Goal: Transaction & Acquisition: Purchase product/service

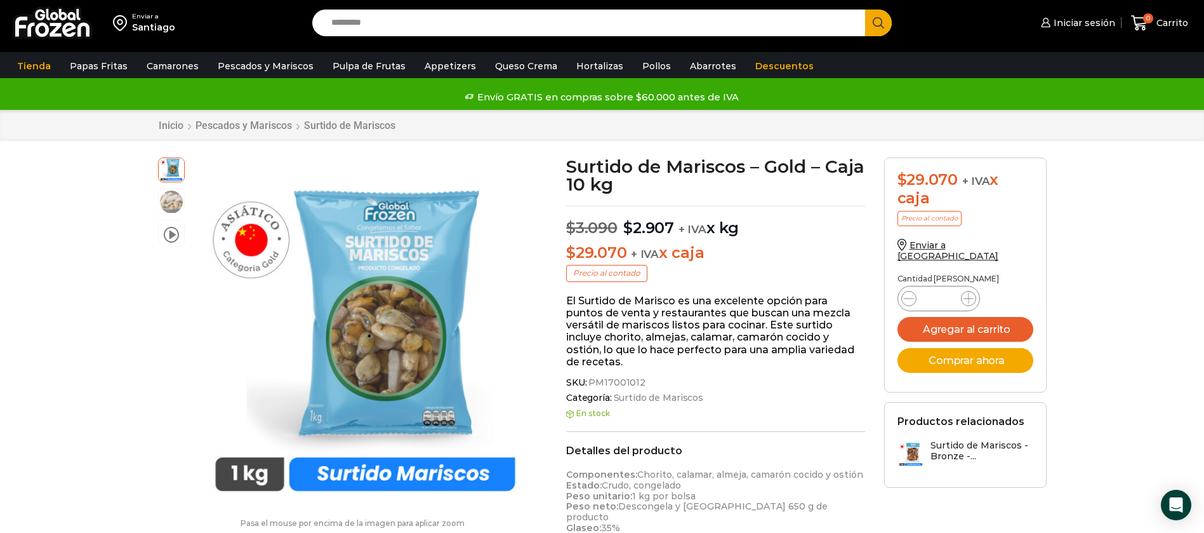
click at [376, 23] on input "Search input" at bounding box center [592, 23] width 534 height 27
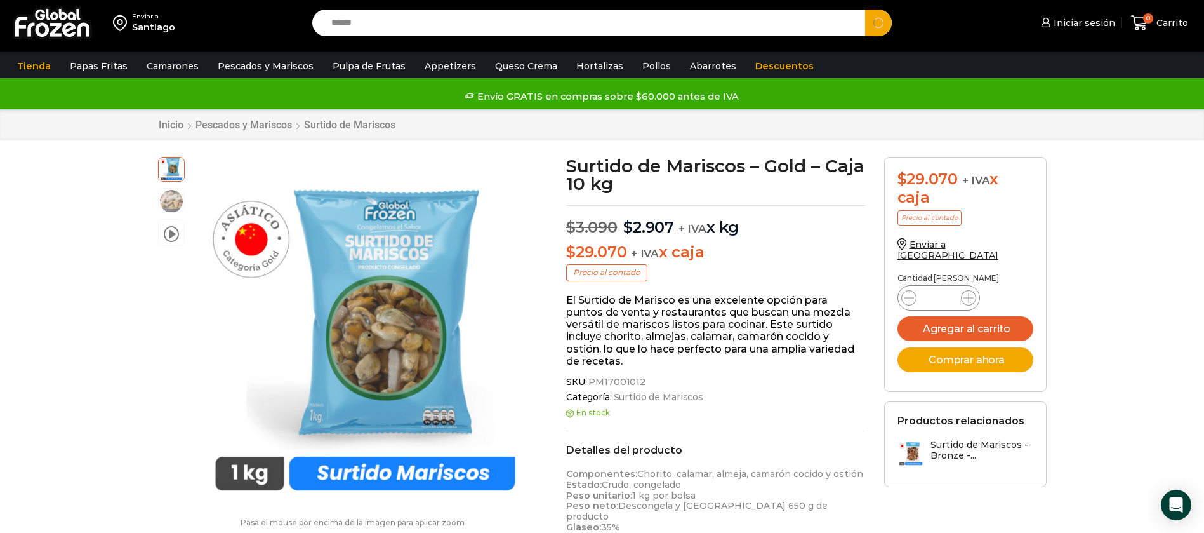
type input "******"
click at [865, 10] on button "Search" at bounding box center [878, 23] width 27 height 27
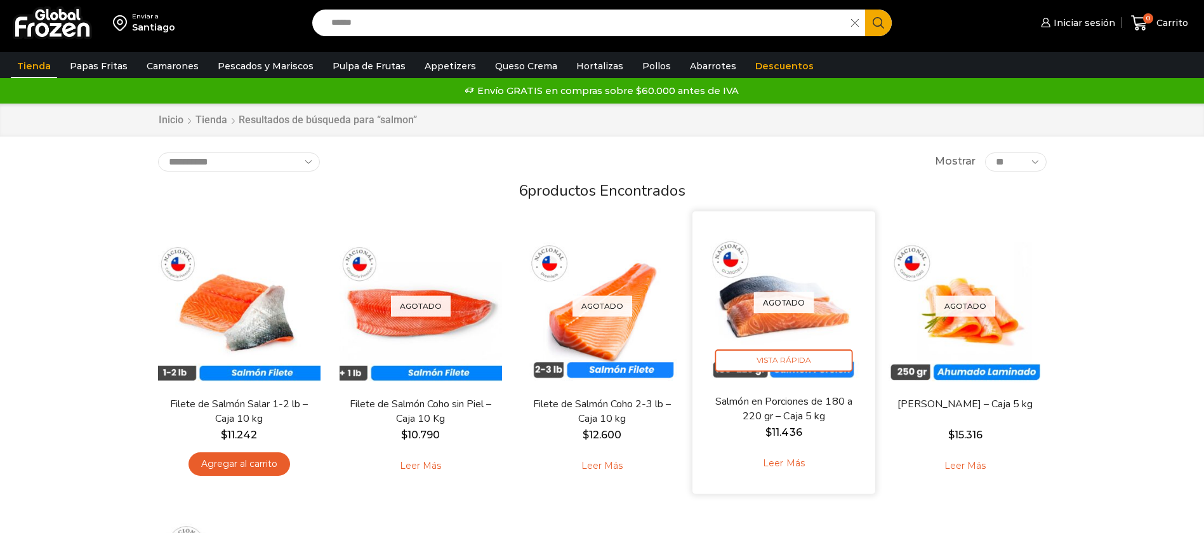
click at [769, 295] on p "Agotado" at bounding box center [783, 302] width 60 height 21
click at [738, 310] on img at bounding box center [784, 303] width 164 height 164
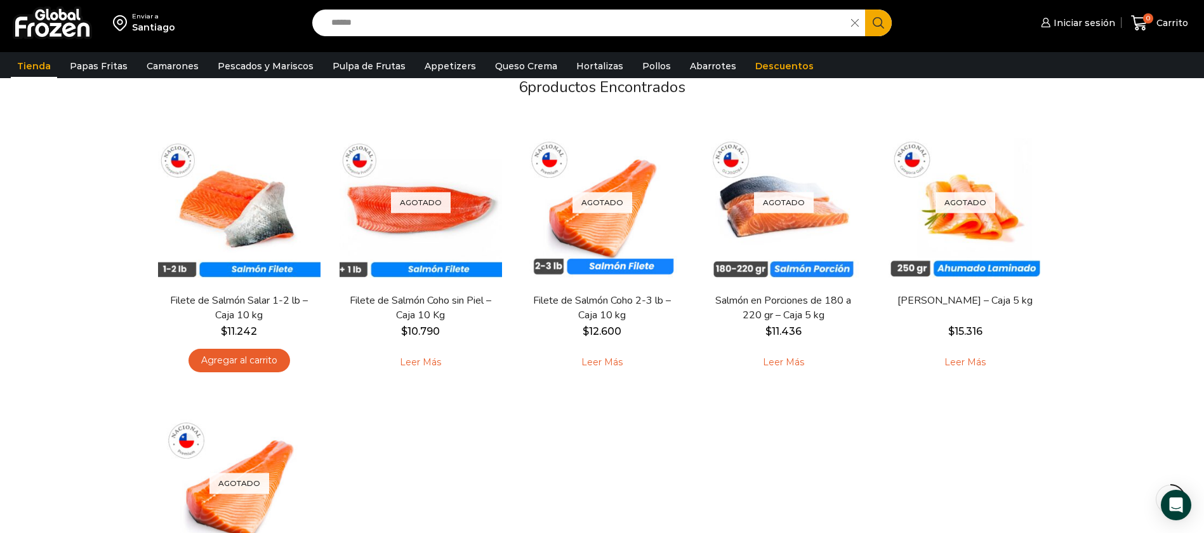
scroll to position [363, 0]
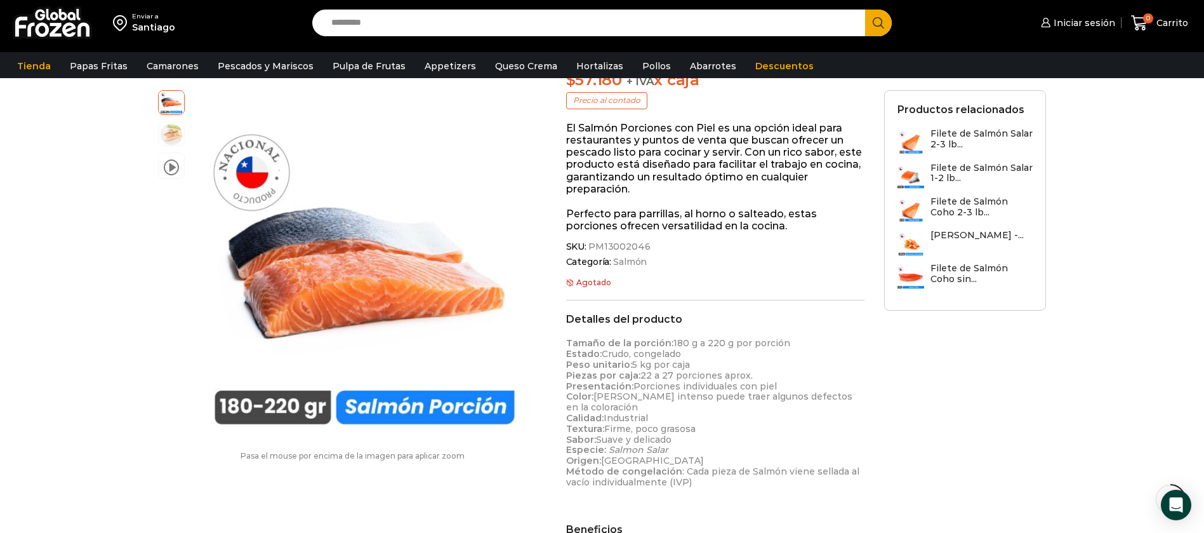
scroll to position [191, 0]
